Goal: Task Accomplishment & Management: Use online tool/utility

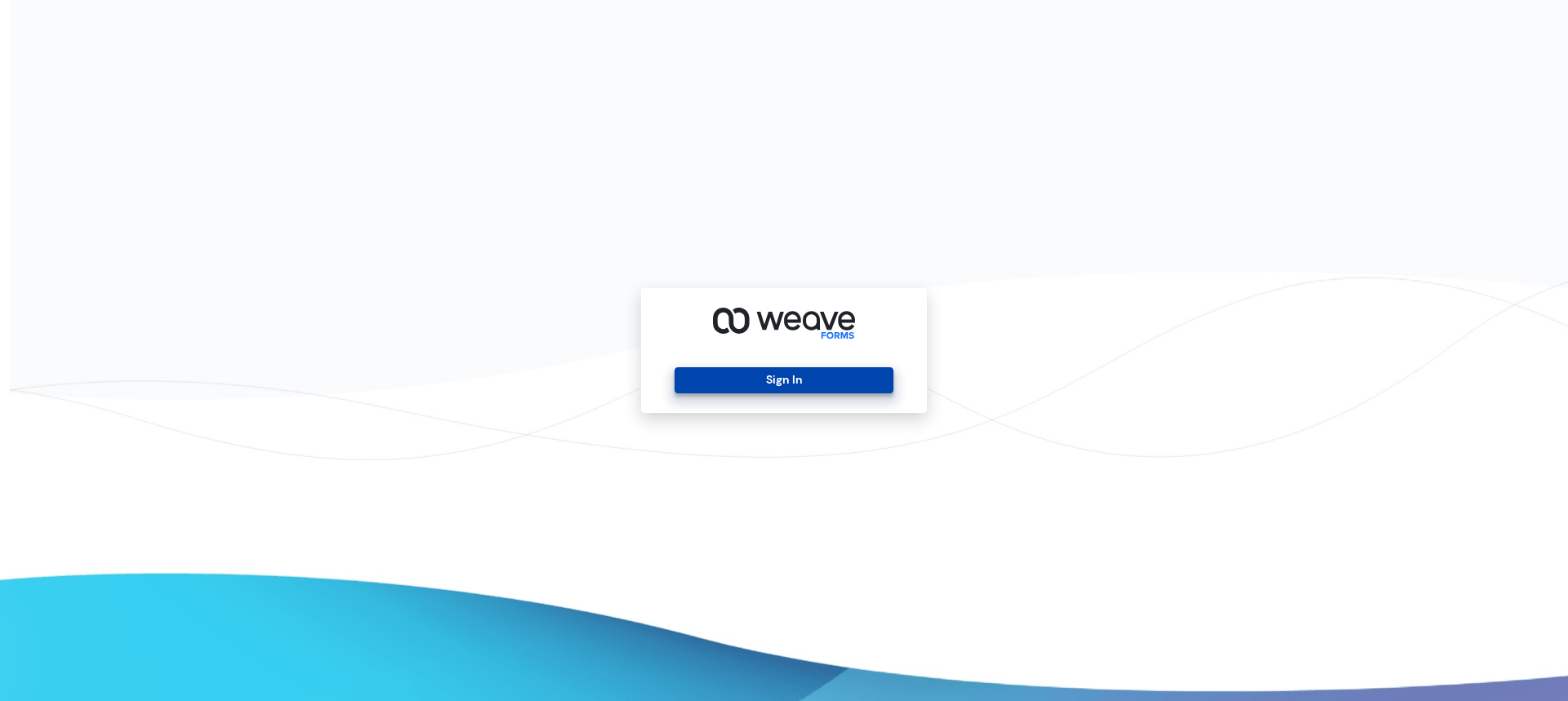
click at [804, 388] on button "Sign In" at bounding box center [783, 380] width 218 height 26
